Goal: Task Accomplishment & Management: Manage account settings

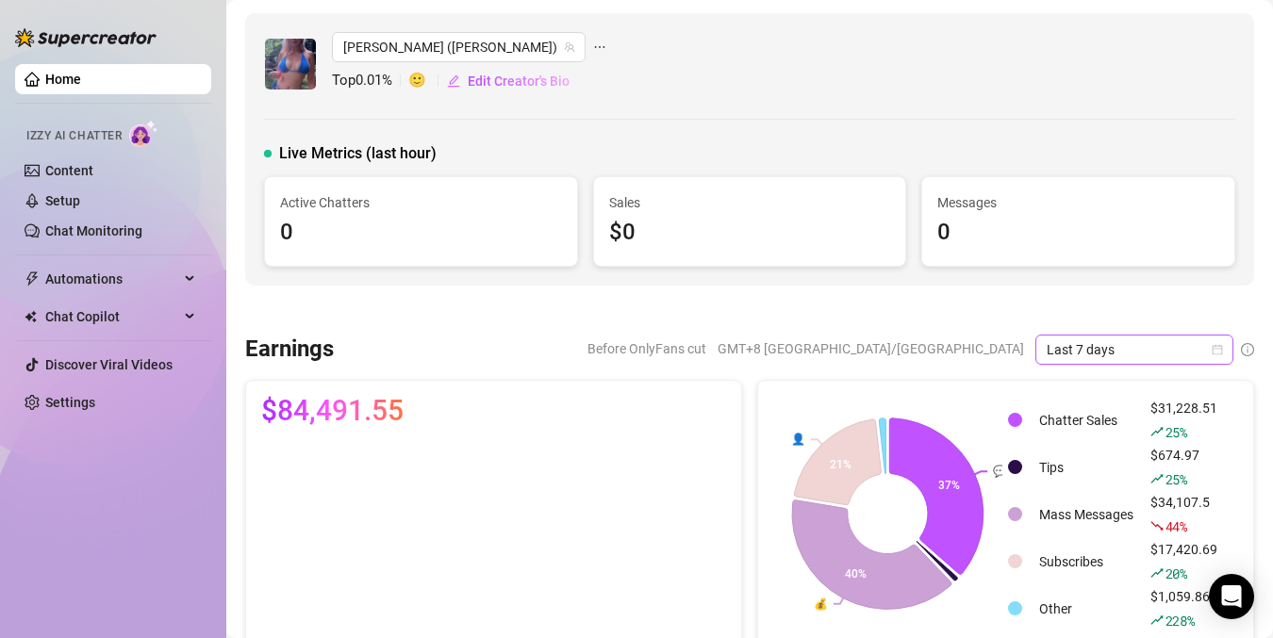
click at [1047, 348] on span "Last 7 days" at bounding box center [1134, 350] width 175 height 28
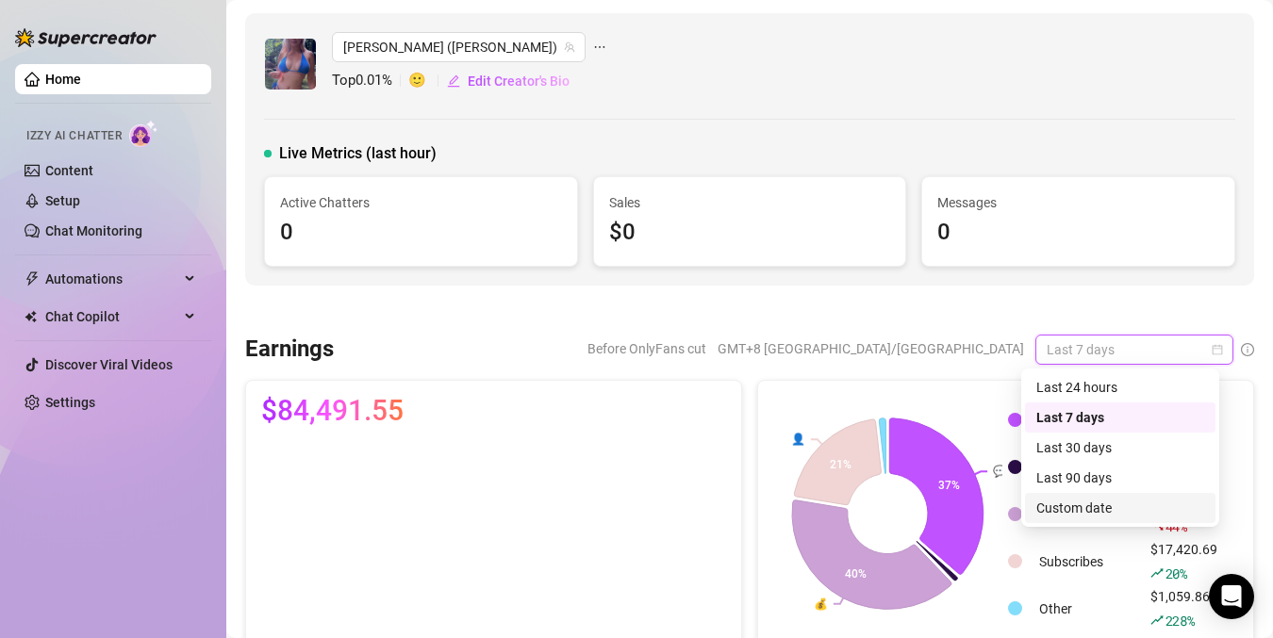
click at [1069, 517] on div "Custom date" at bounding box center [1120, 508] width 168 height 21
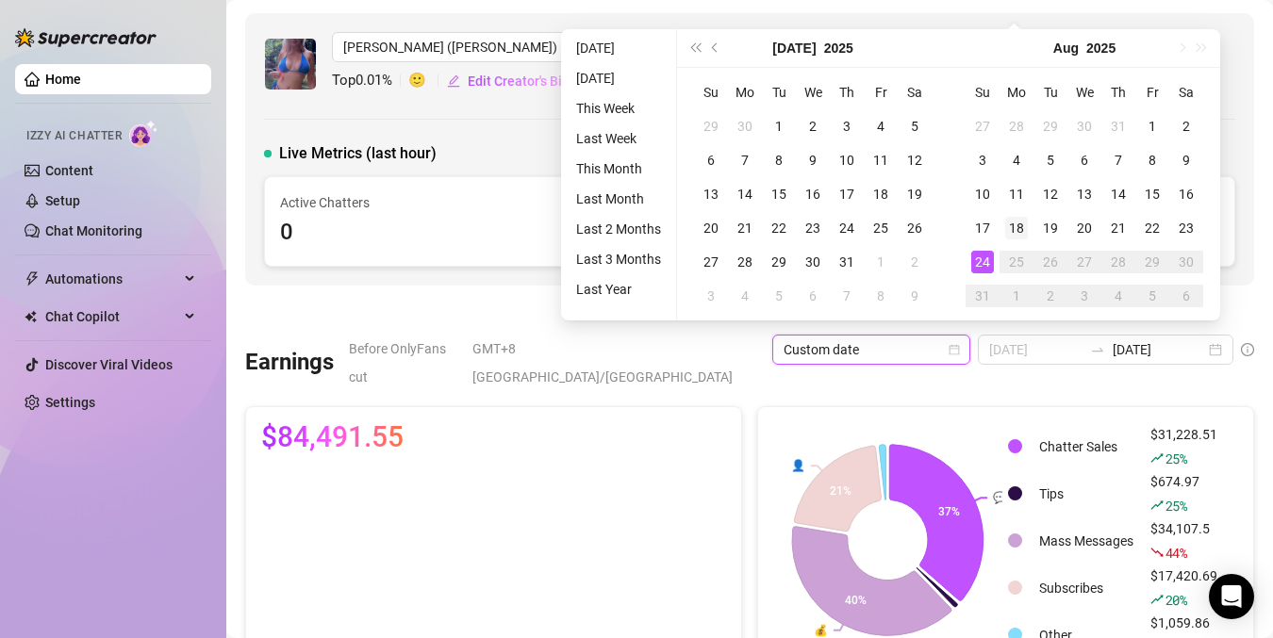
type input "[DATE]"
click at [1012, 228] on div "18" at bounding box center [1016, 228] width 23 height 23
click at [986, 258] on div "24" at bounding box center [982, 262] width 23 height 23
type input "[DATE]"
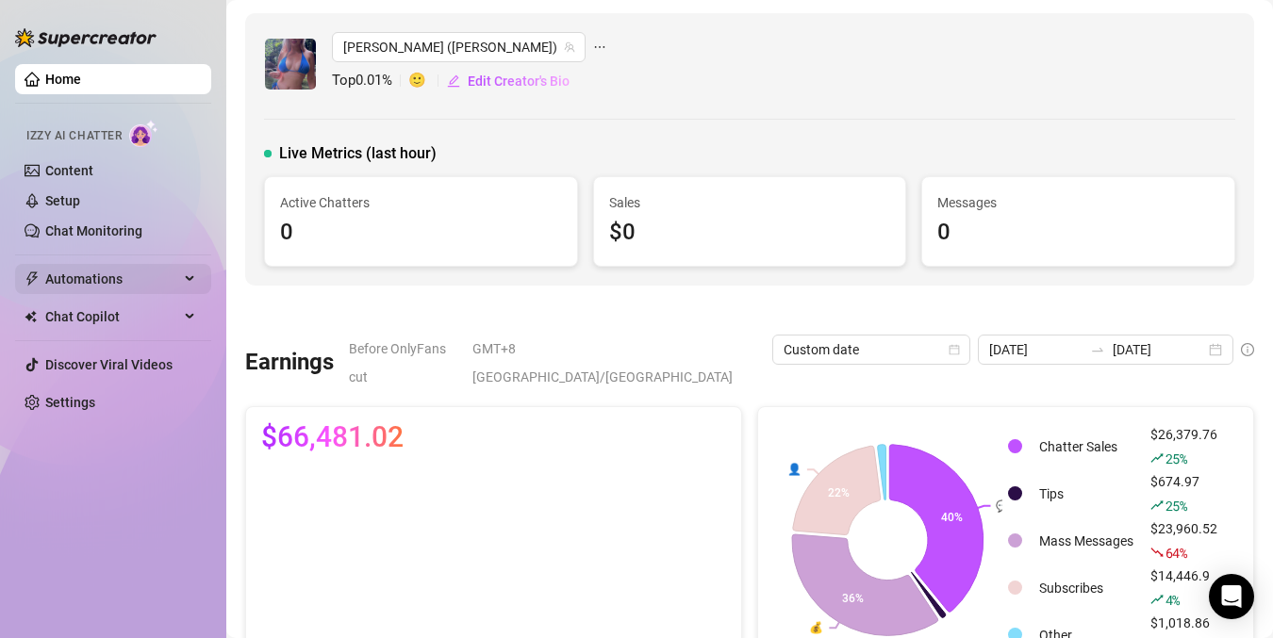
click at [107, 282] on span "Automations" at bounding box center [112, 279] width 134 height 30
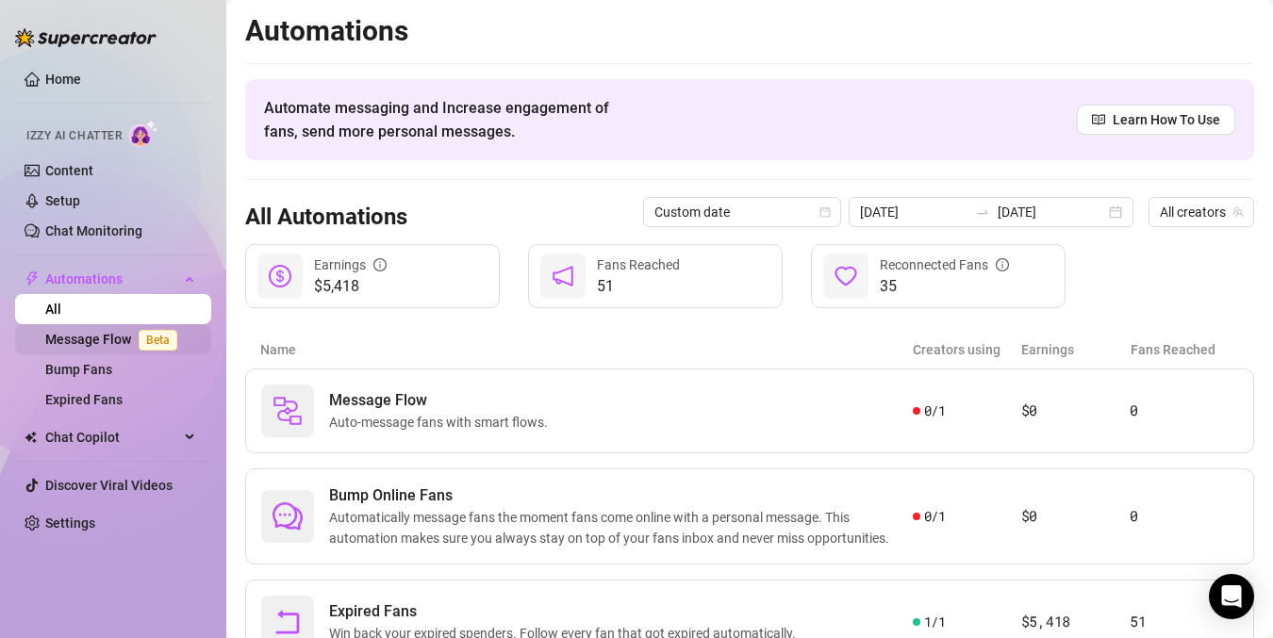
click at [79, 343] on link "Message Flow Beta" at bounding box center [115, 339] width 140 height 15
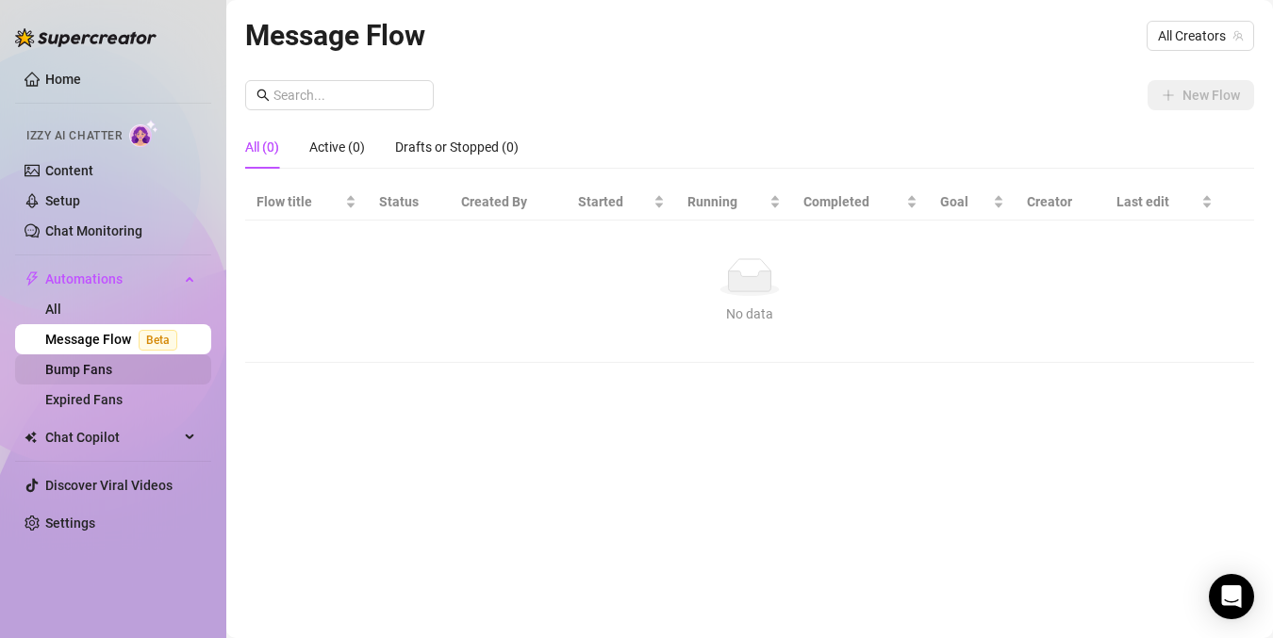
click at [74, 369] on link "Bump Fans" at bounding box center [78, 369] width 67 height 15
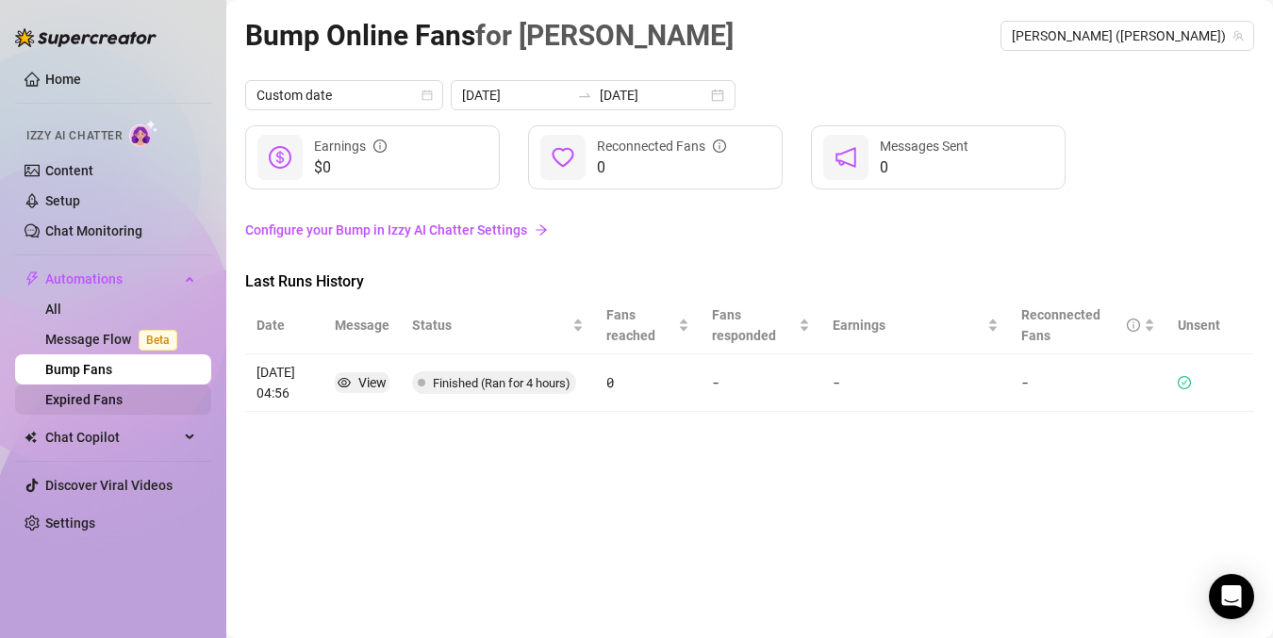
click at [89, 397] on link "Expired Fans" at bounding box center [83, 399] width 77 height 15
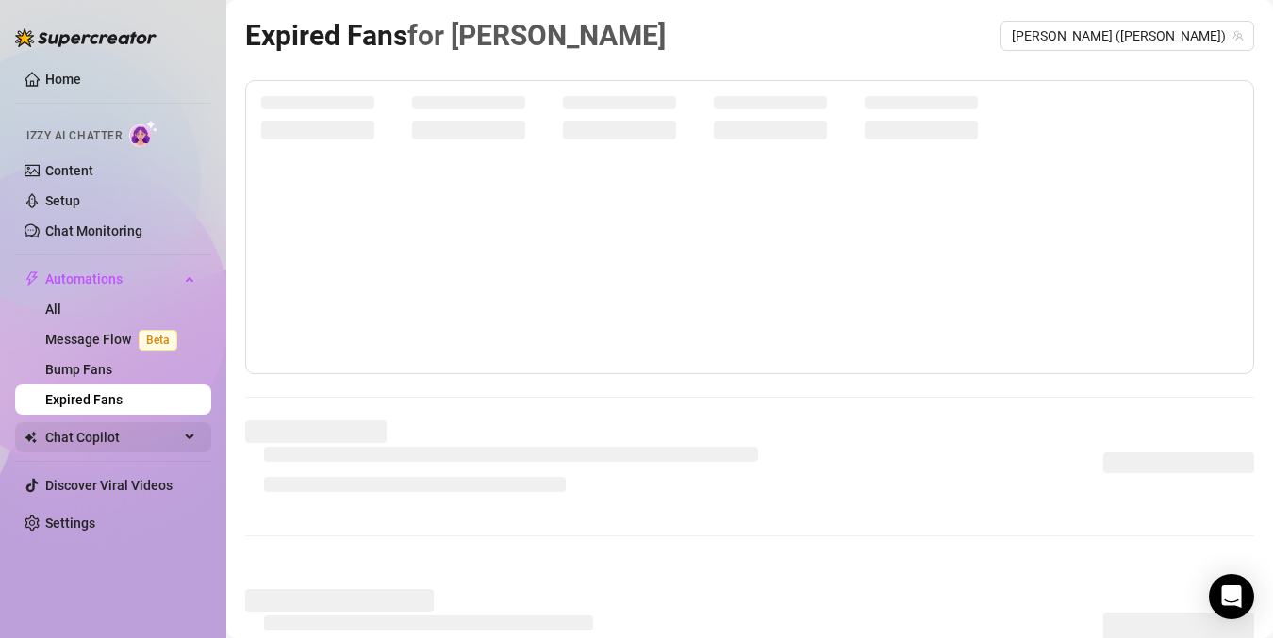
click at [78, 441] on span "Chat Copilot" at bounding box center [112, 437] width 134 height 30
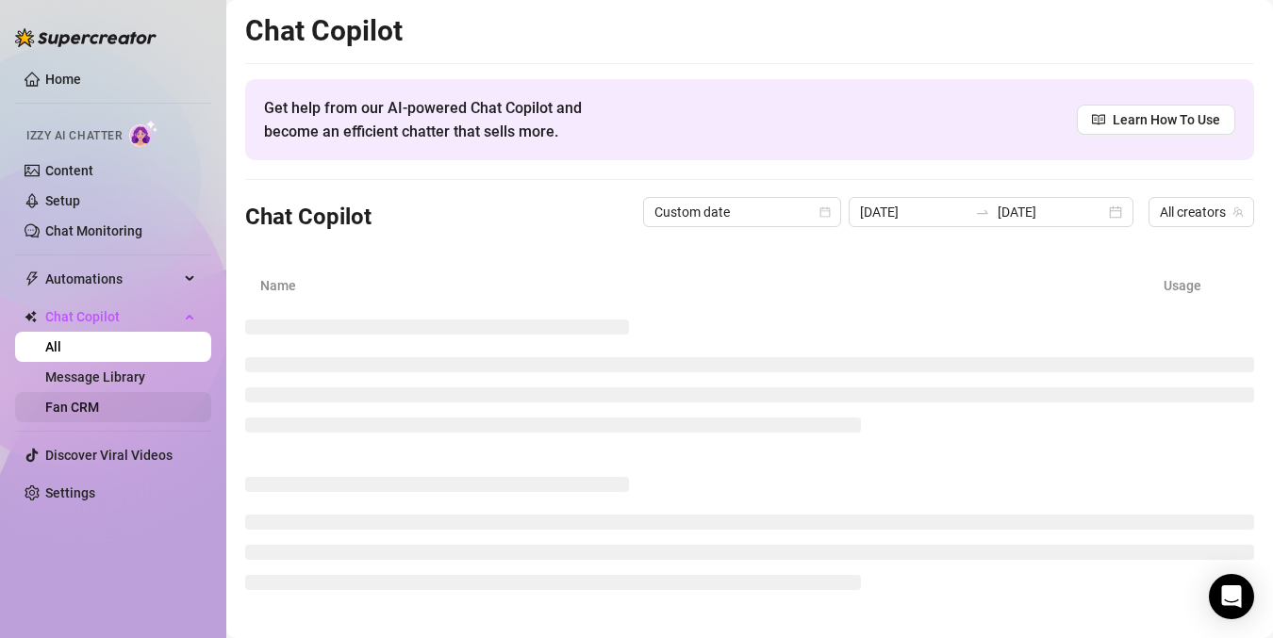
click at [99, 406] on link "Fan CRM" at bounding box center [72, 407] width 54 height 15
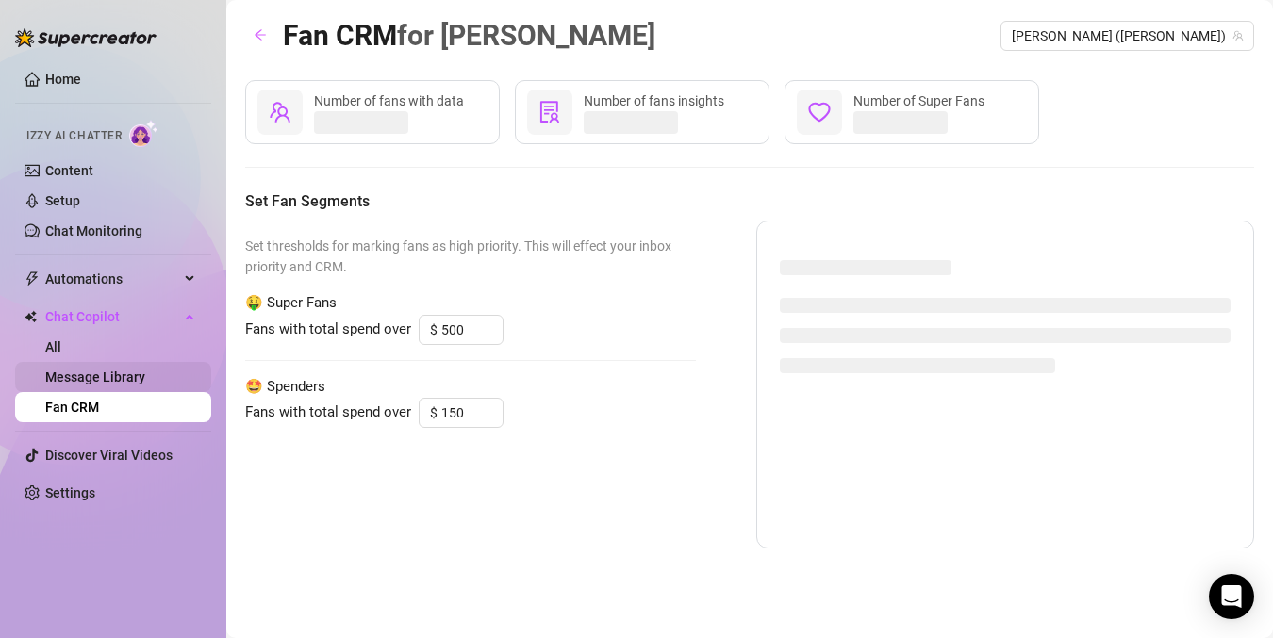
click at [98, 385] on link "Message Library" at bounding box center [95, 377] width 100 height 15
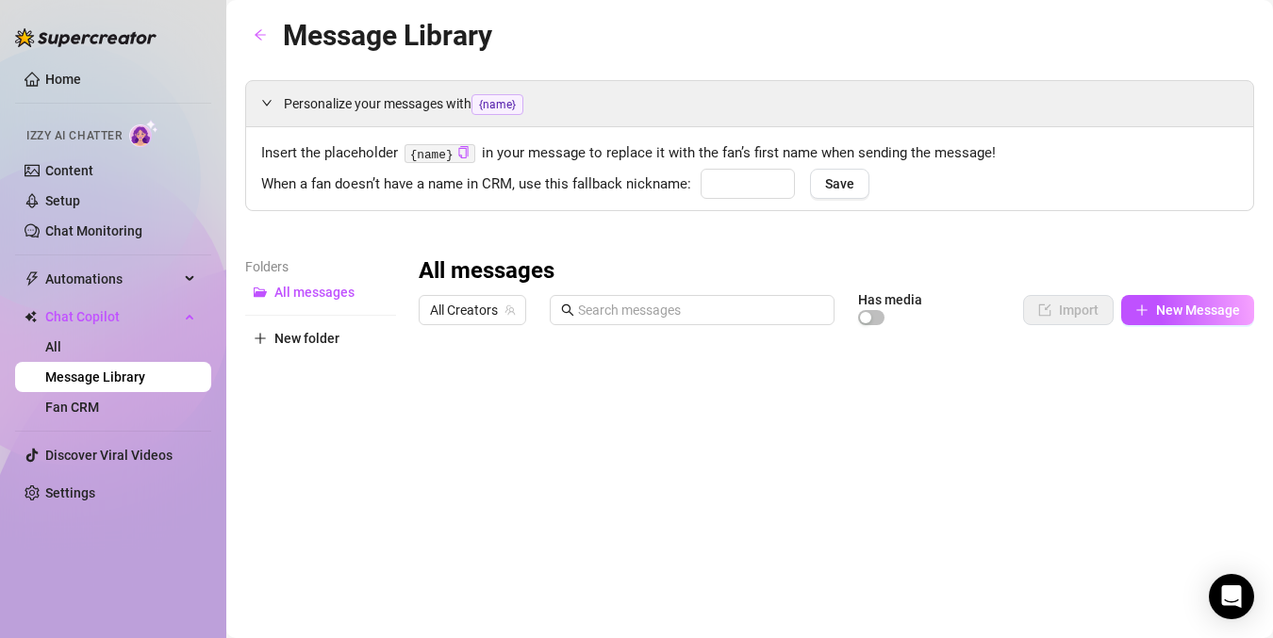
type input "Cheeky"
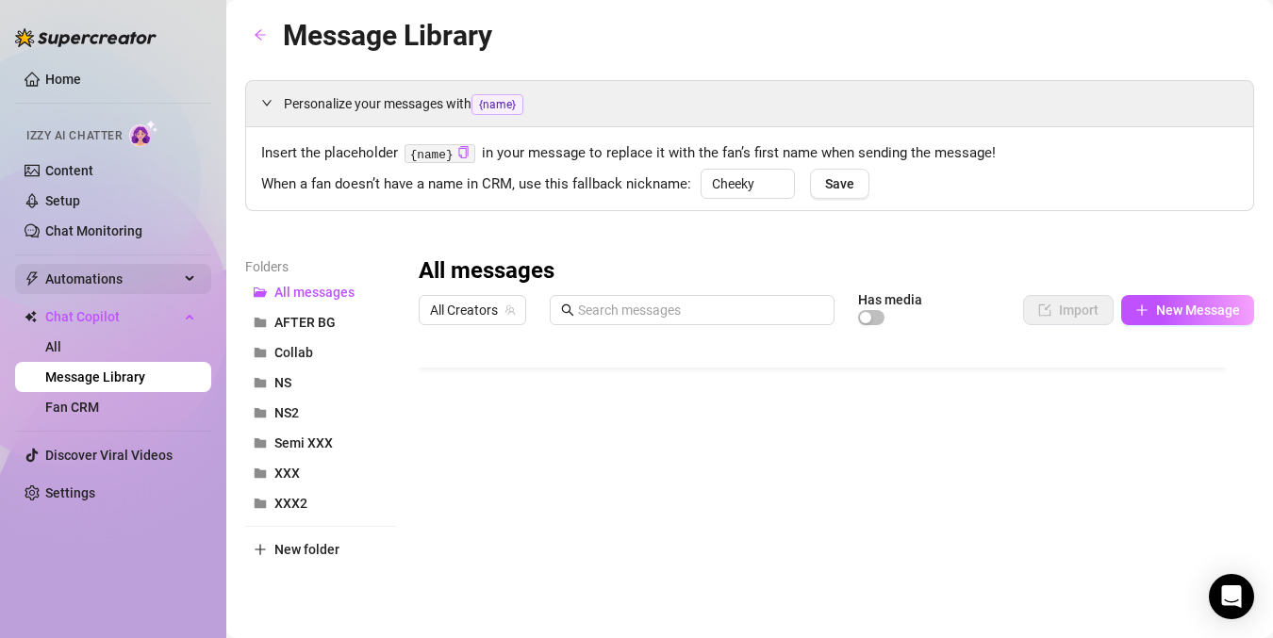
scroll to position [57, 0]
